Goal: Unclear

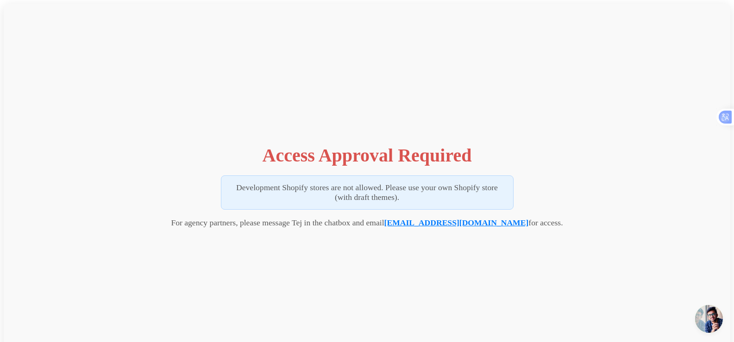
click at [480, 225] on link "[EMAIL_ADDRESS][DOMAIN_NAME]" at bounding box center [456, 222] width 144 height 9
click at [480, 221] on link "[EMAIL_ADDRESS][DOMAIN_NAME]" at bounding box center [456, 222] width 144 height 9
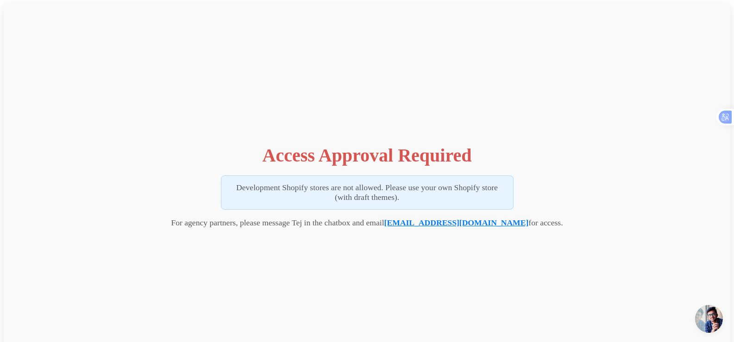
click at [480, 221] on link "[EMAIL_ADDRESS][DOMAIN_NAME]" at bounding box center [456, 222] width 144 height 9
